Goal: Task Accomplishment & Management: Use online tool/utility

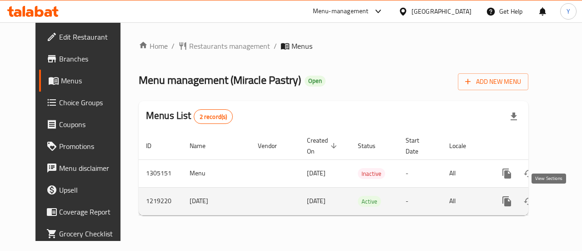
click at [562, 201] on link "enhanced table" at bounding box center [573, 201] width 22 height 22
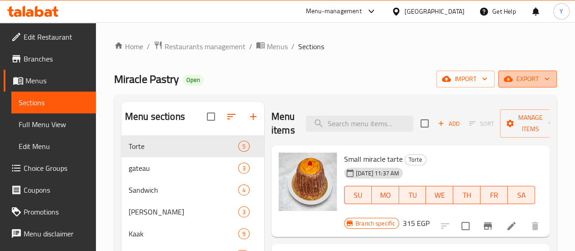
click at [533, 77] on span "export" at bounding box center [528, 78] width 44 height 11
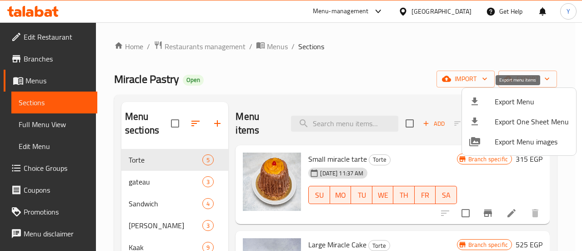
click at [528, 105] on span "Export Menu" at bounding box center [532, 101] width 74 height 11
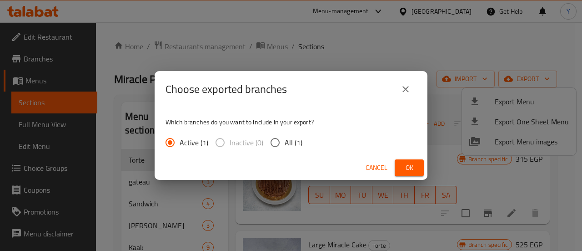
click at [412, 177] on div "Cancel Ok" at bounding box center [291, 168] width 273 height 24
click at [412, 176] on div "Cancel Ok" at bounding box center [291, 168] width 273 height 24
click at [412, 172] on span "Ok" at bounding box center [409, 167] width 15 height 11
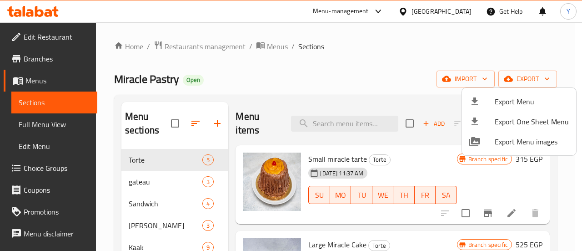
click at [37, 60] on div at bounding box center [291, 125] width 582 height 251
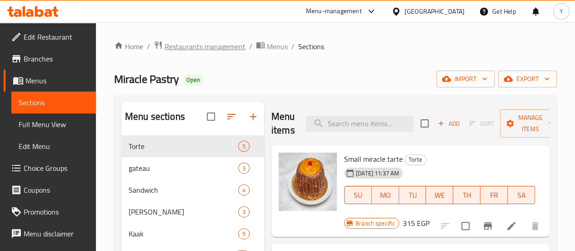
click at [177, 43] on span "Restaurants management" at bounding box center [205, 46] width 81 height 11
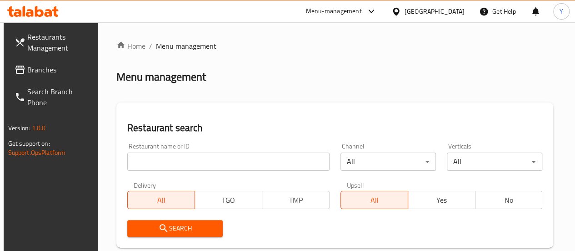
click at [23, 70] on span at bounding box center [21, 69] width 13 height 11
